Goal: Information Seeking & Learning: Check status

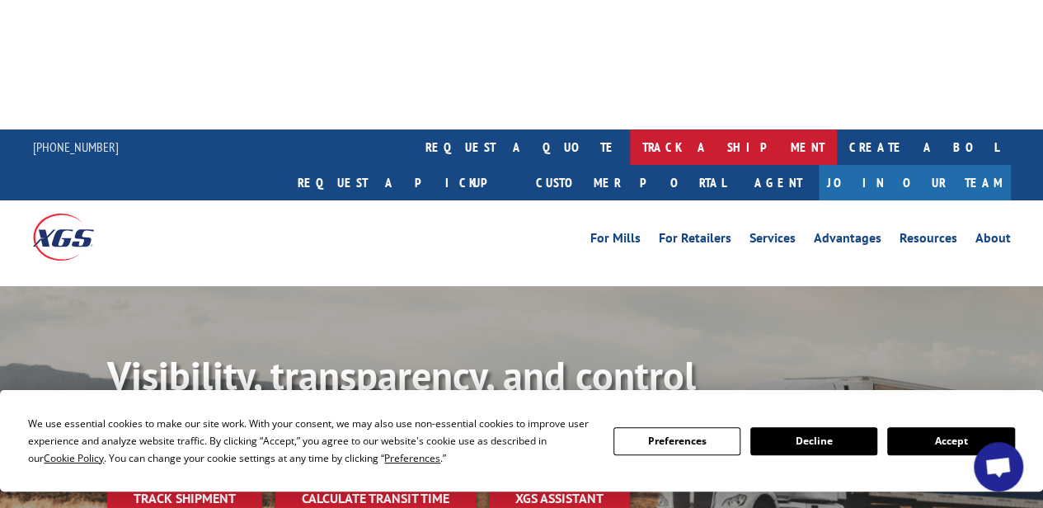
click at [630, 129] on link "track a shipment" at bounding box center [733, 146] width 207 height 35
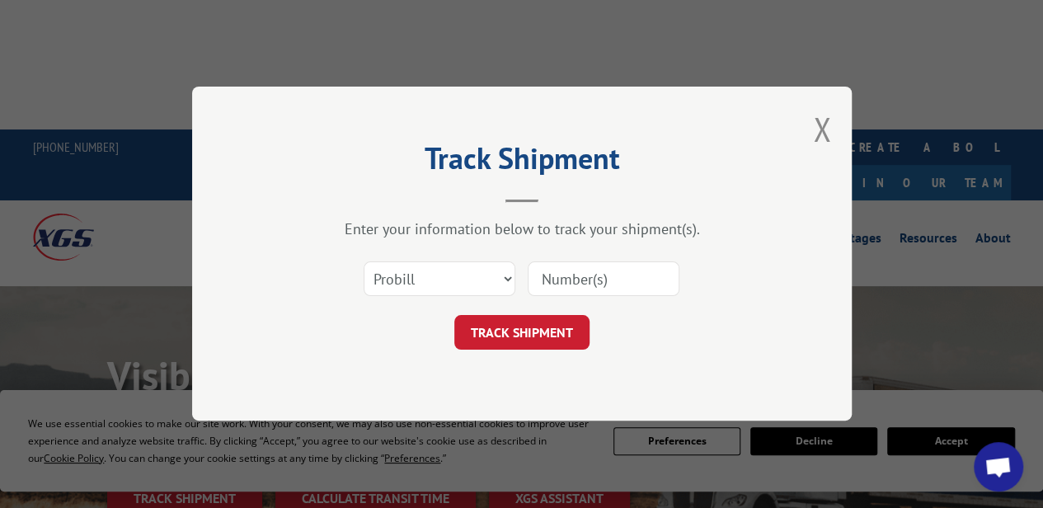
click at [553, 286] on input at bounding box center [603, 279] width 152 height 35
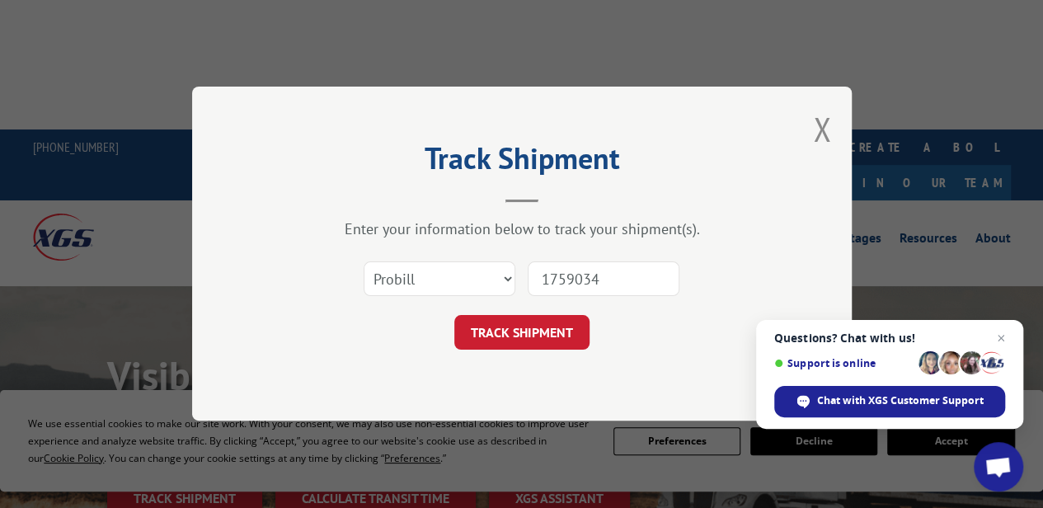
type input "17590348"
click at [547, 327] on button "TRACK SHIPMENT" at bounding box center [521, 333] width 135 height 35
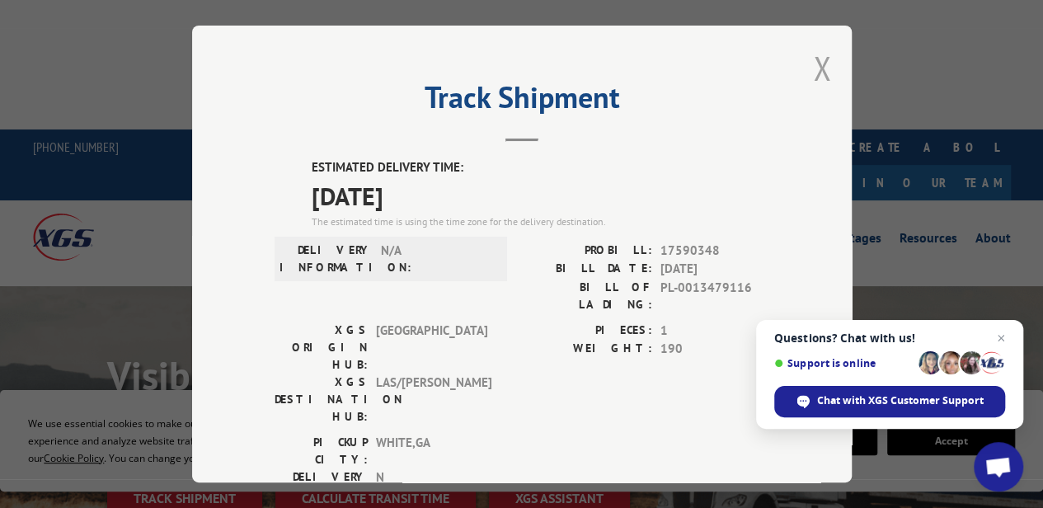
click at [813, 67] on button "Close modal" at bounding box center [822, 68] width 18 height 44
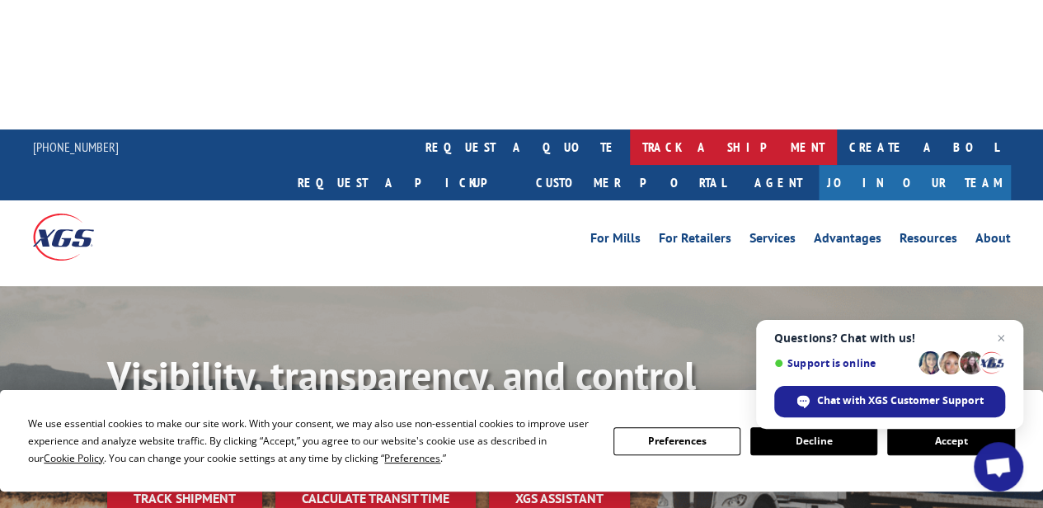
click at [630, 129] on link "track a shipment" at bounding box center [733, 146] width 207 height 35
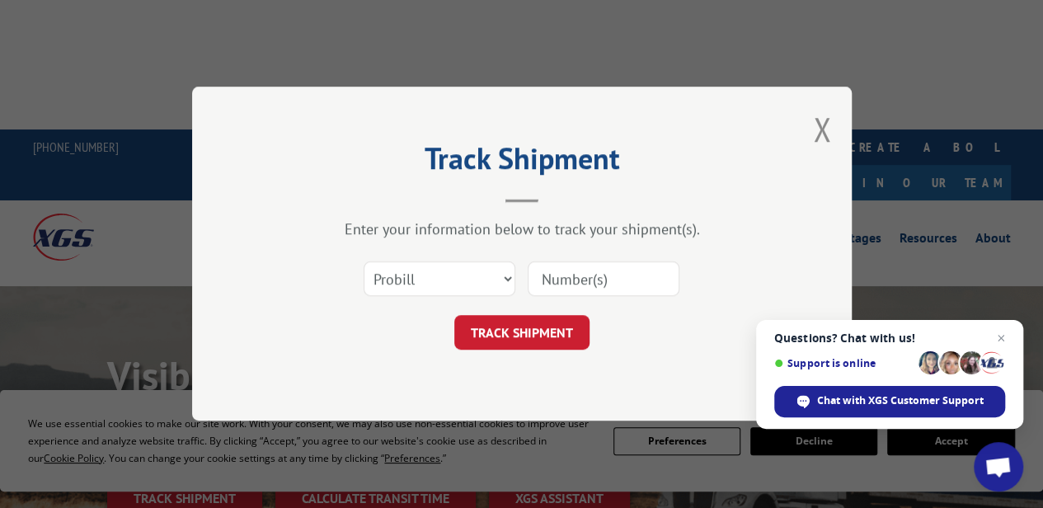
click at [588, 291] on input at bounding box center [603, 279] width 152 height 35
type input "17590347"
click button "TRACK SHIPMENT" at bounding box center [521, 333] width 135 height 35
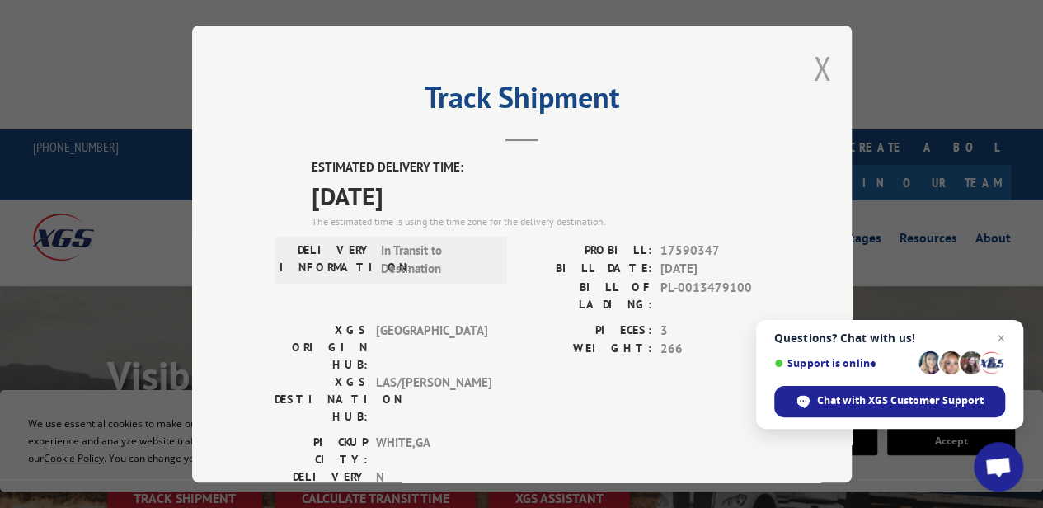
click at [813, 55] on button "Close modal" at bounding box center [822, 68] width 18 height 44
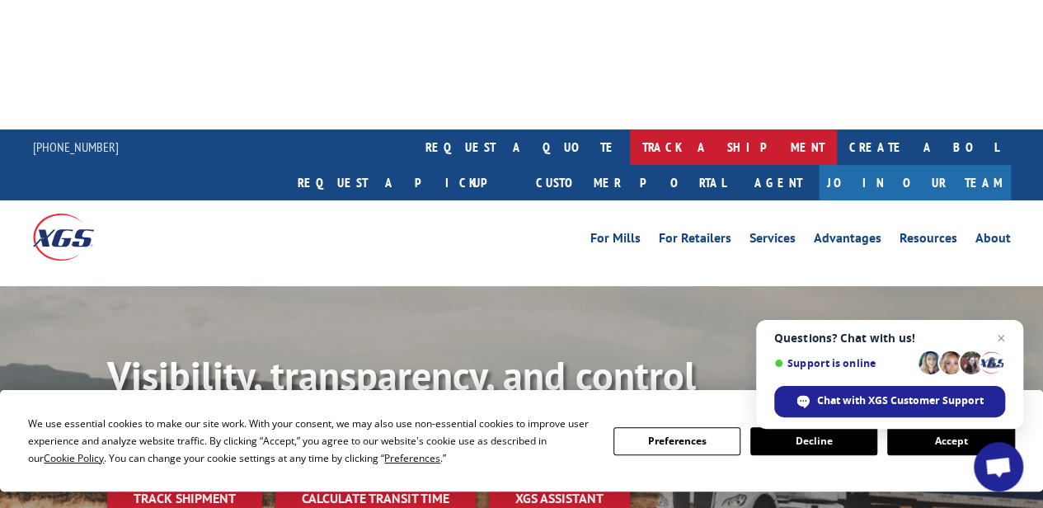
click at [630, 129] on link "track a shipment" at bounding box center [733, 146] width 207 height 35
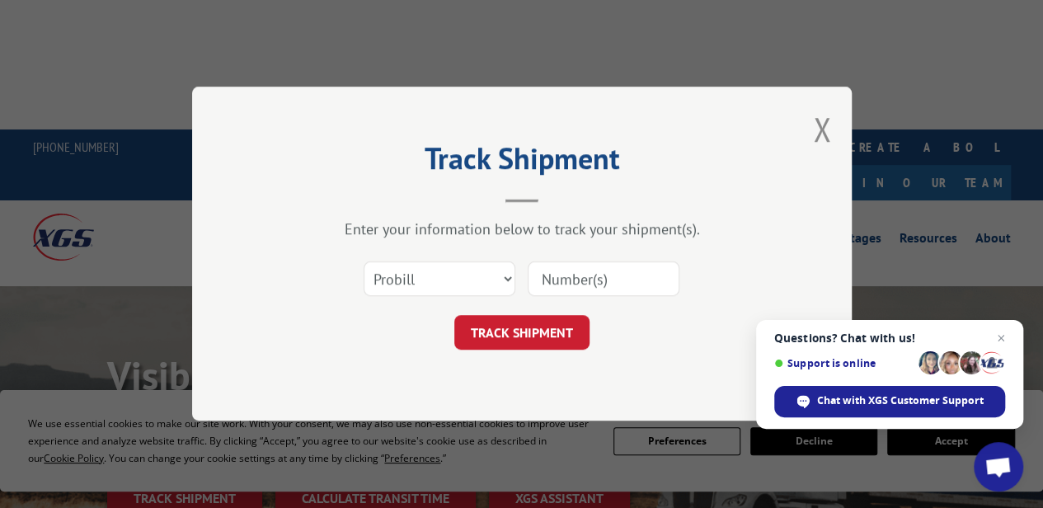
click at [586, 279] on input at bounding box center [603, 279] width 152 height 35
click at [824, 128] on button "Close modal" at bounding box center [822, 129] width 18 height 44
